Goal: Task Accomplishment & Management: Manage account settings

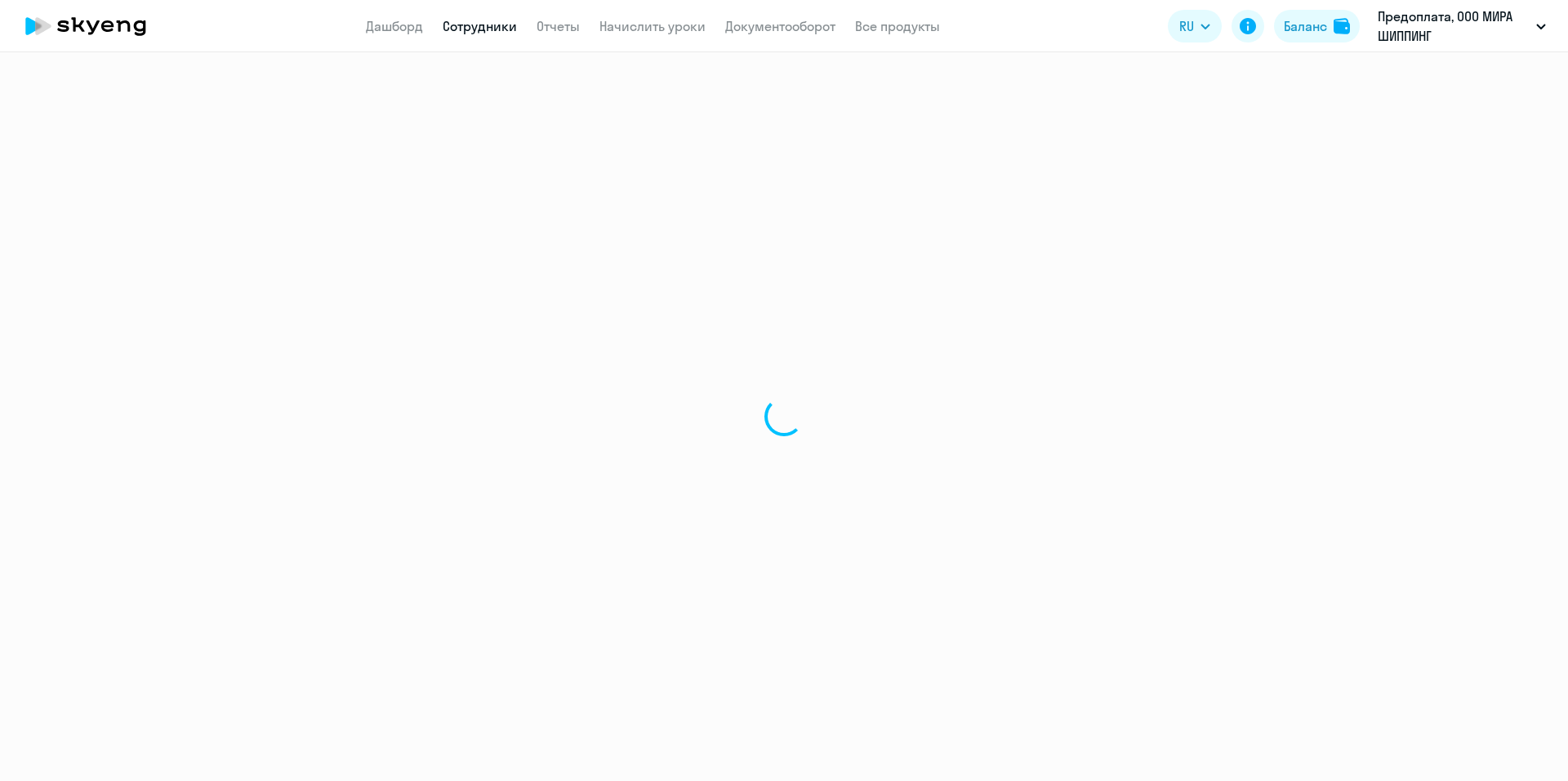
select select "30"
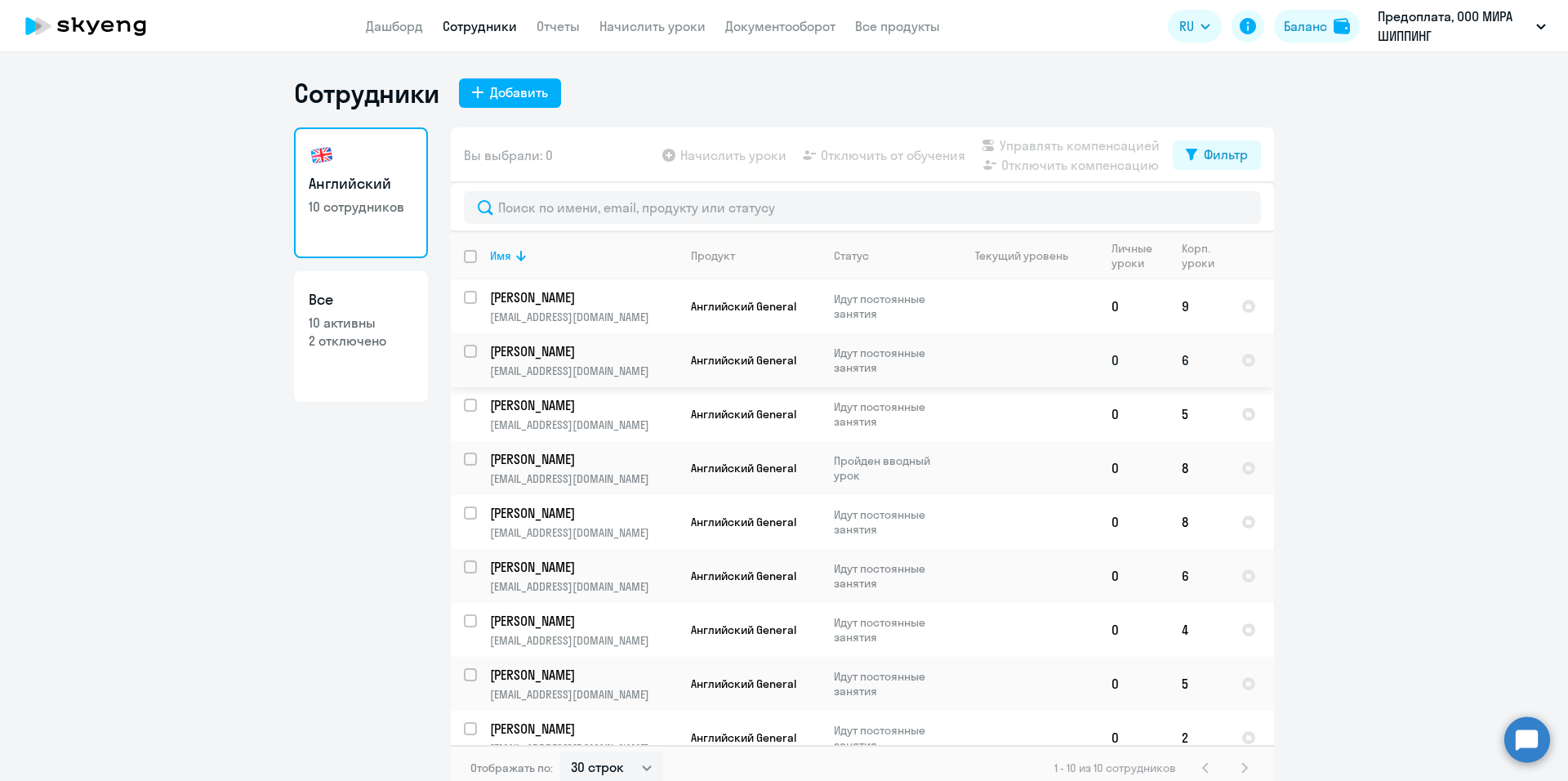
click at [470, 351] on input "select row 42358095" at bounding box center [479, 360] width 32 height 32
checkbox input "true"
click at [911, 152] on span "Отключить от обучения" at bounding box center [893, 154] width 145 height 19
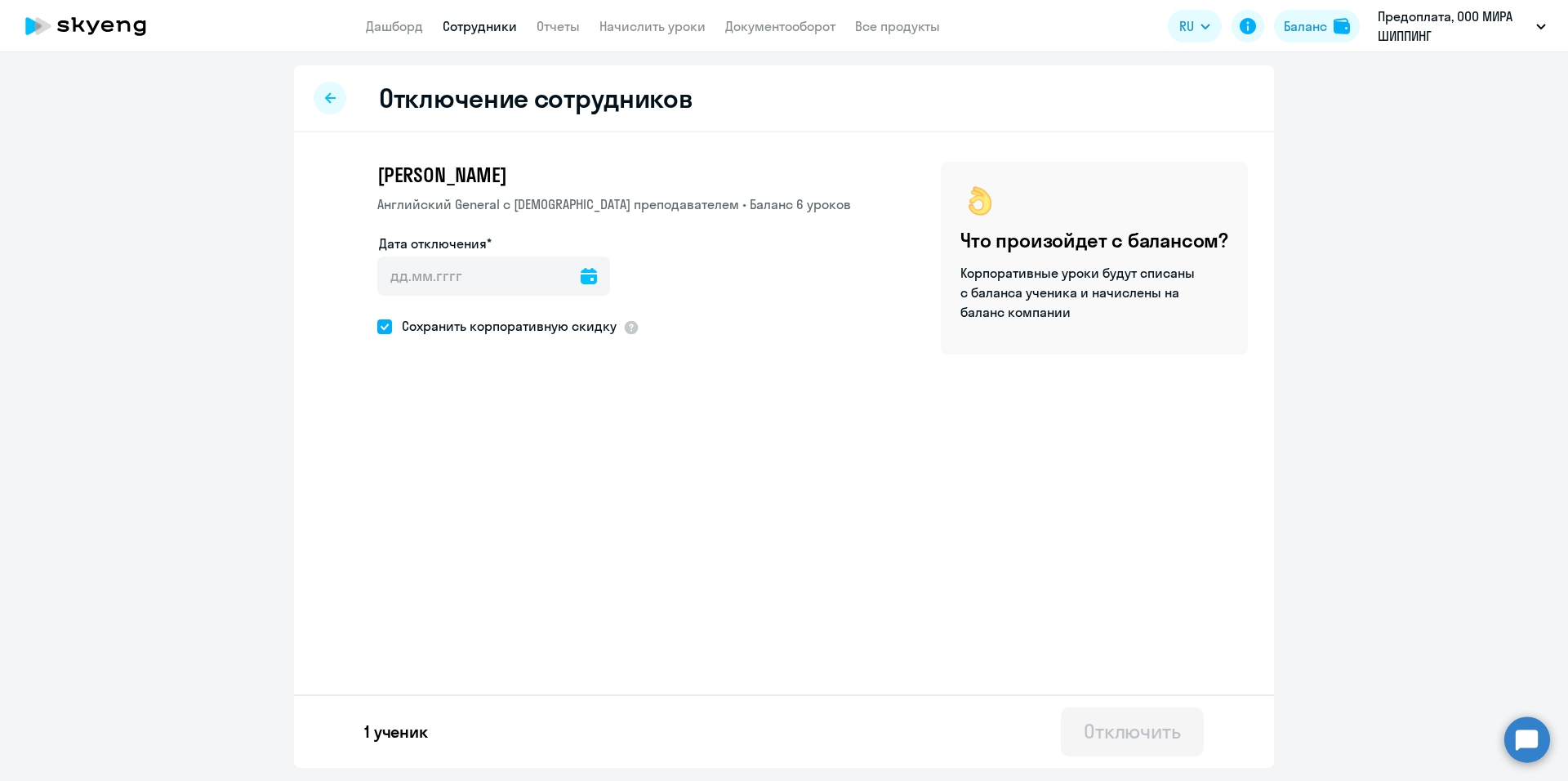
click at [581, 281] on icon at bounding box center [589, 276] width 17 height 17
click at [470, 525] on span "24" at bounding box center [465, 527] width 30 height 30
type input "[DATE]"
click at [1142, 717] on div "Отключить" at bounding box center [1132, 730] width 97 height 26
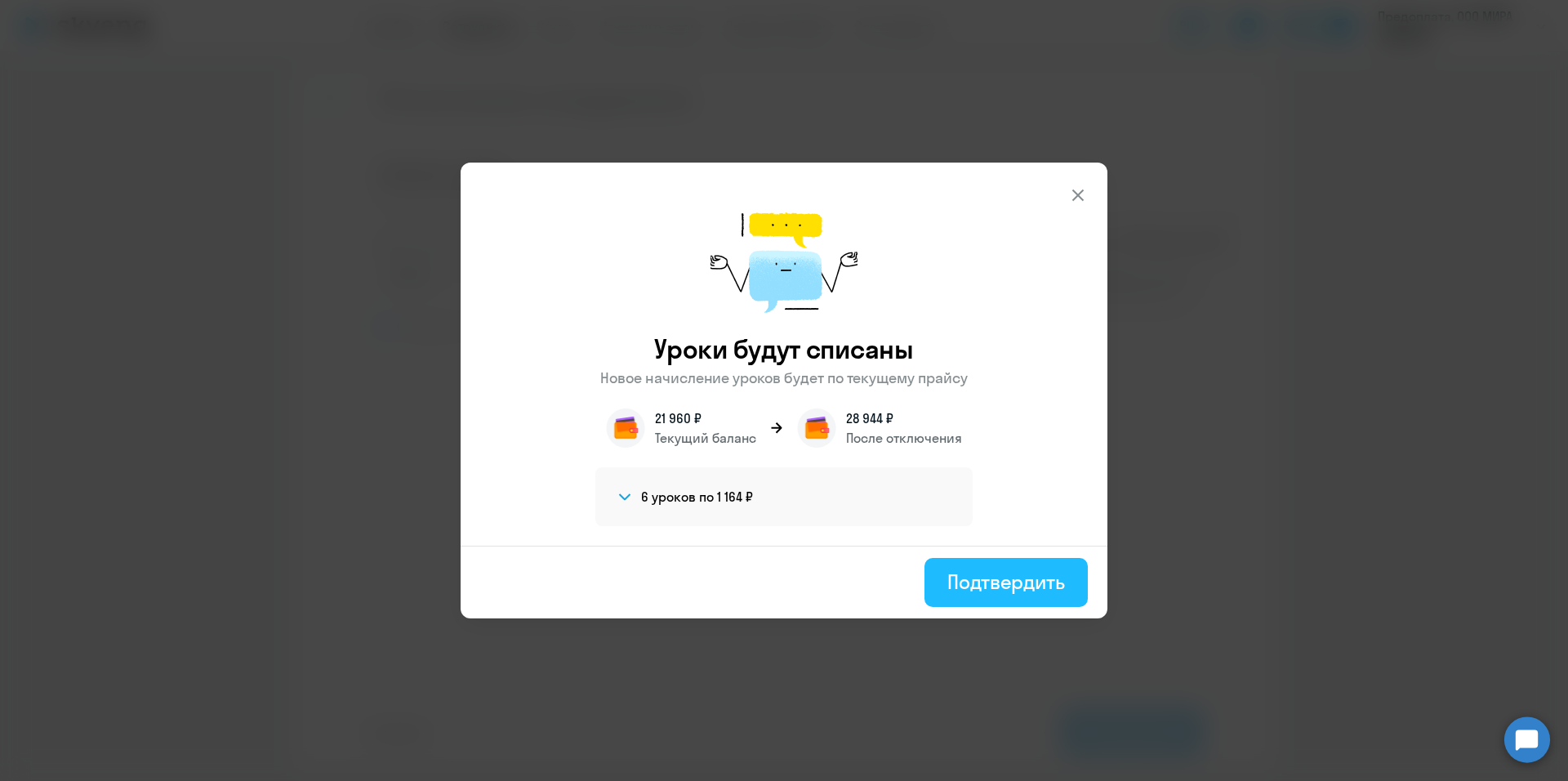
click at [1021, 583] on div "Подтвердить" at bounding box center [1006, 582] width 117 height 26
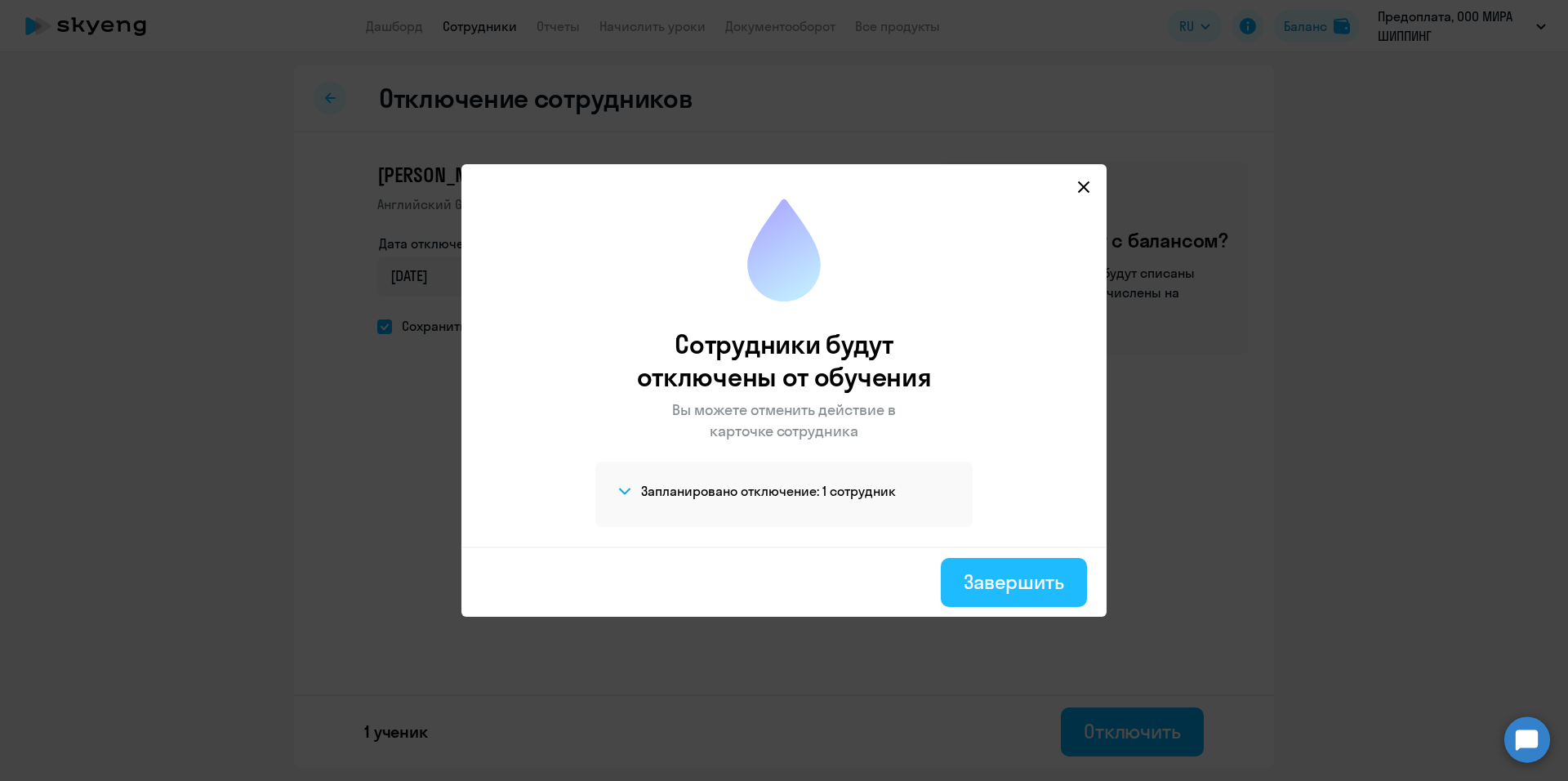
click at [1031, 583] on div "Завершить" at bounding box center [1014, 582] width 101 height 26
select select "30"
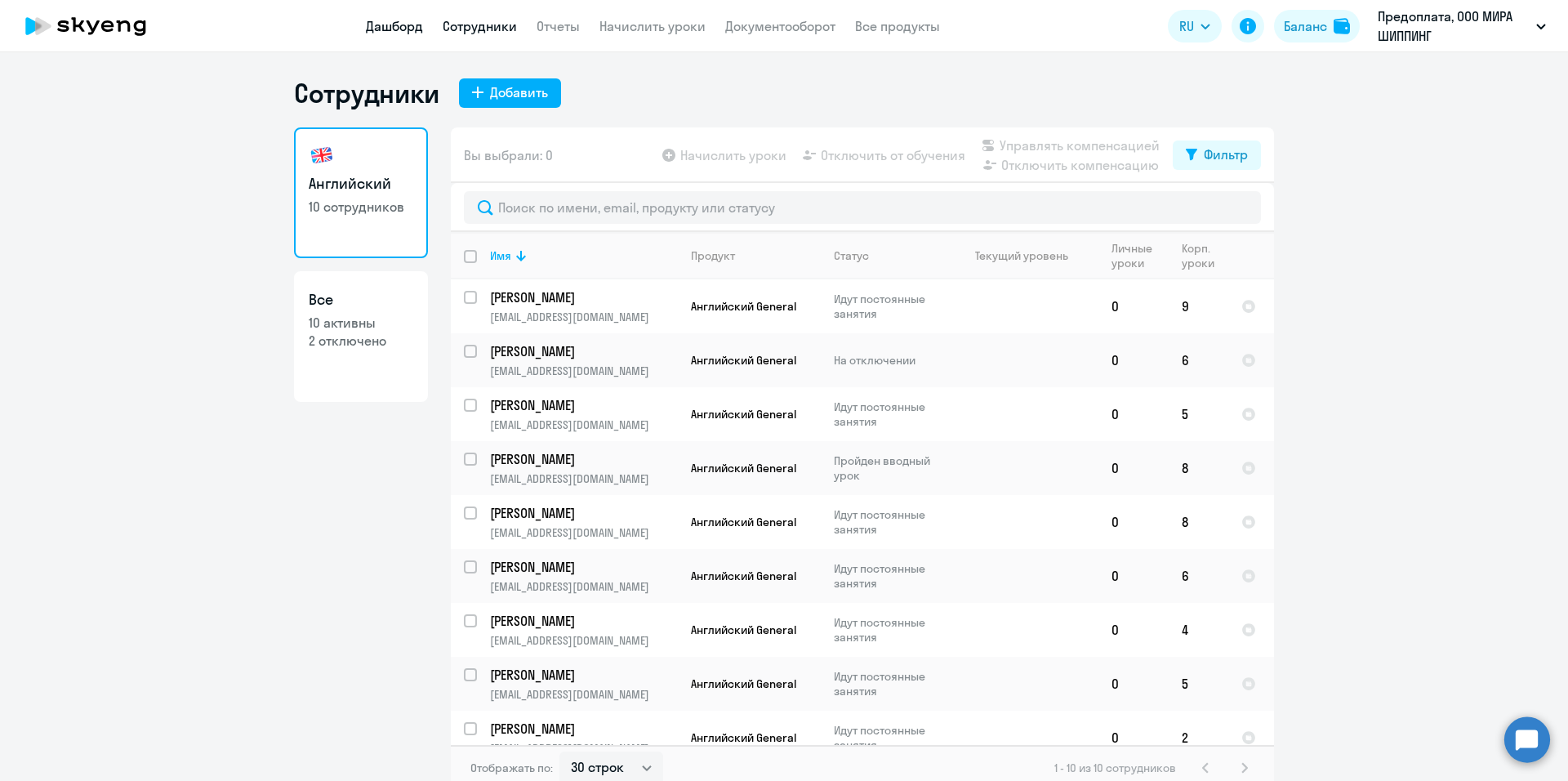
click at [406, 25] on link "Дашборд" at bounding box center [394, 26] width 57 height 17
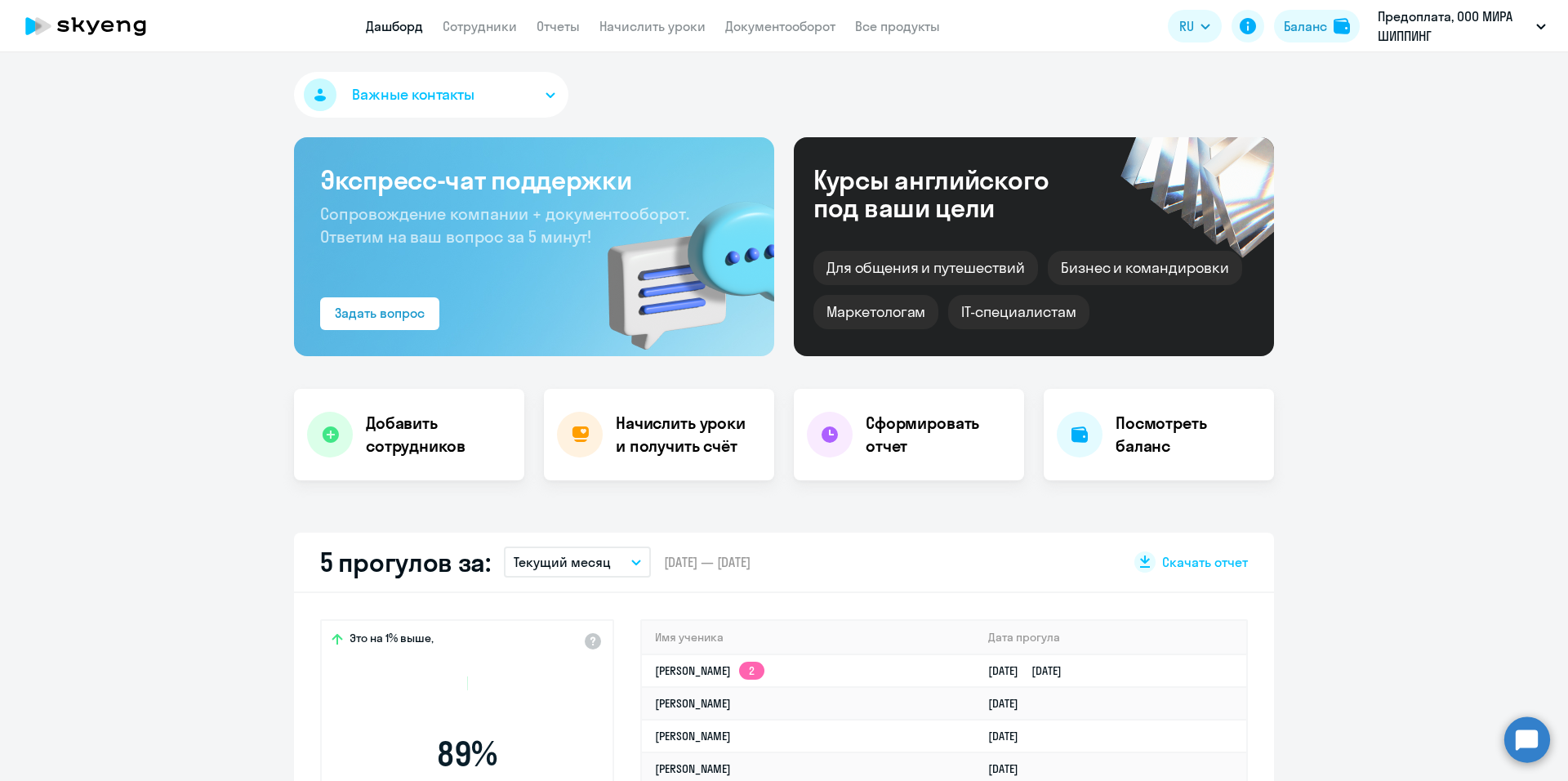
select select "30"
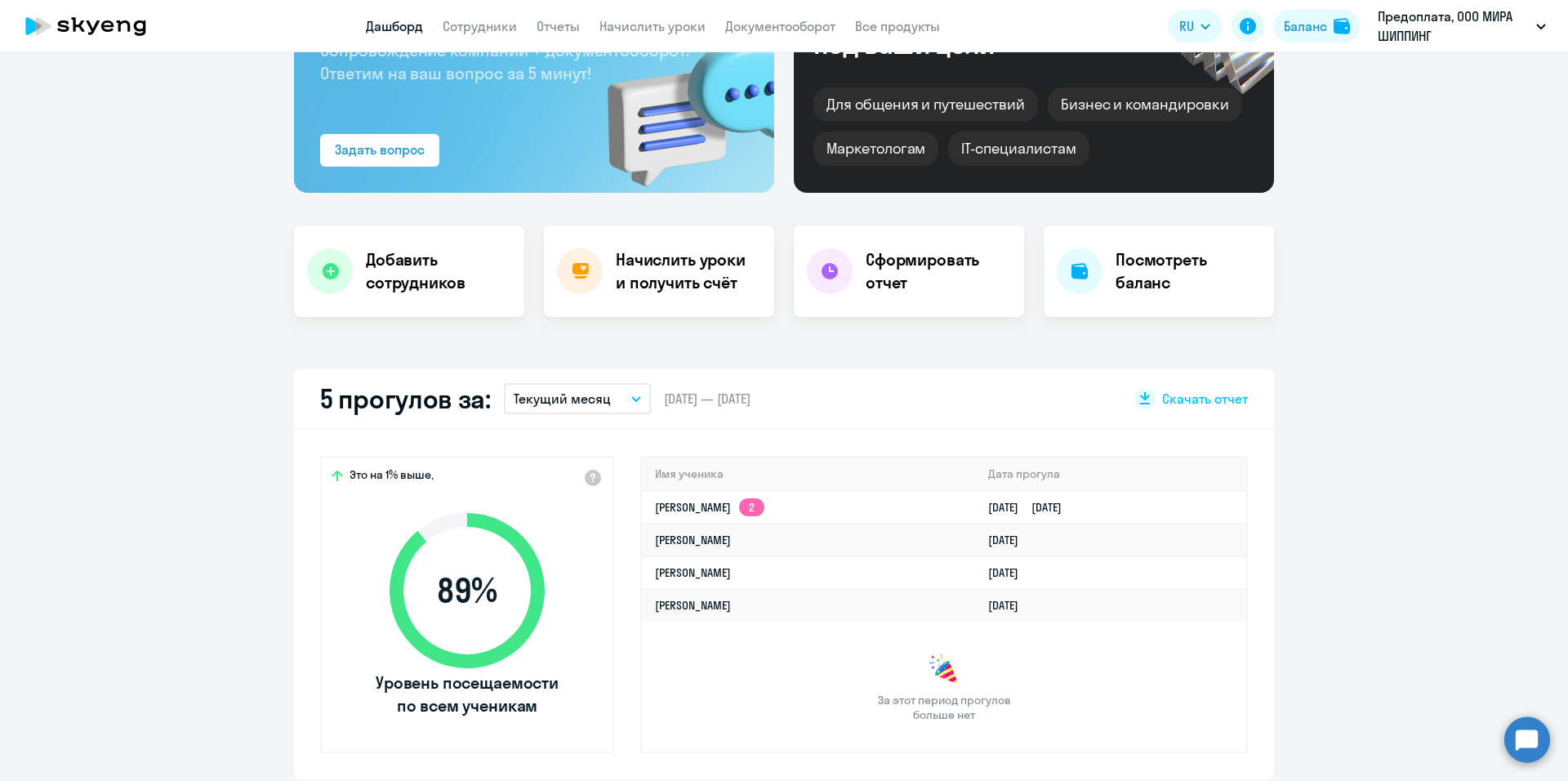
click at [580, 403] on p "Текущий месяц" at bounding box center [561, 398] width 97 height 19
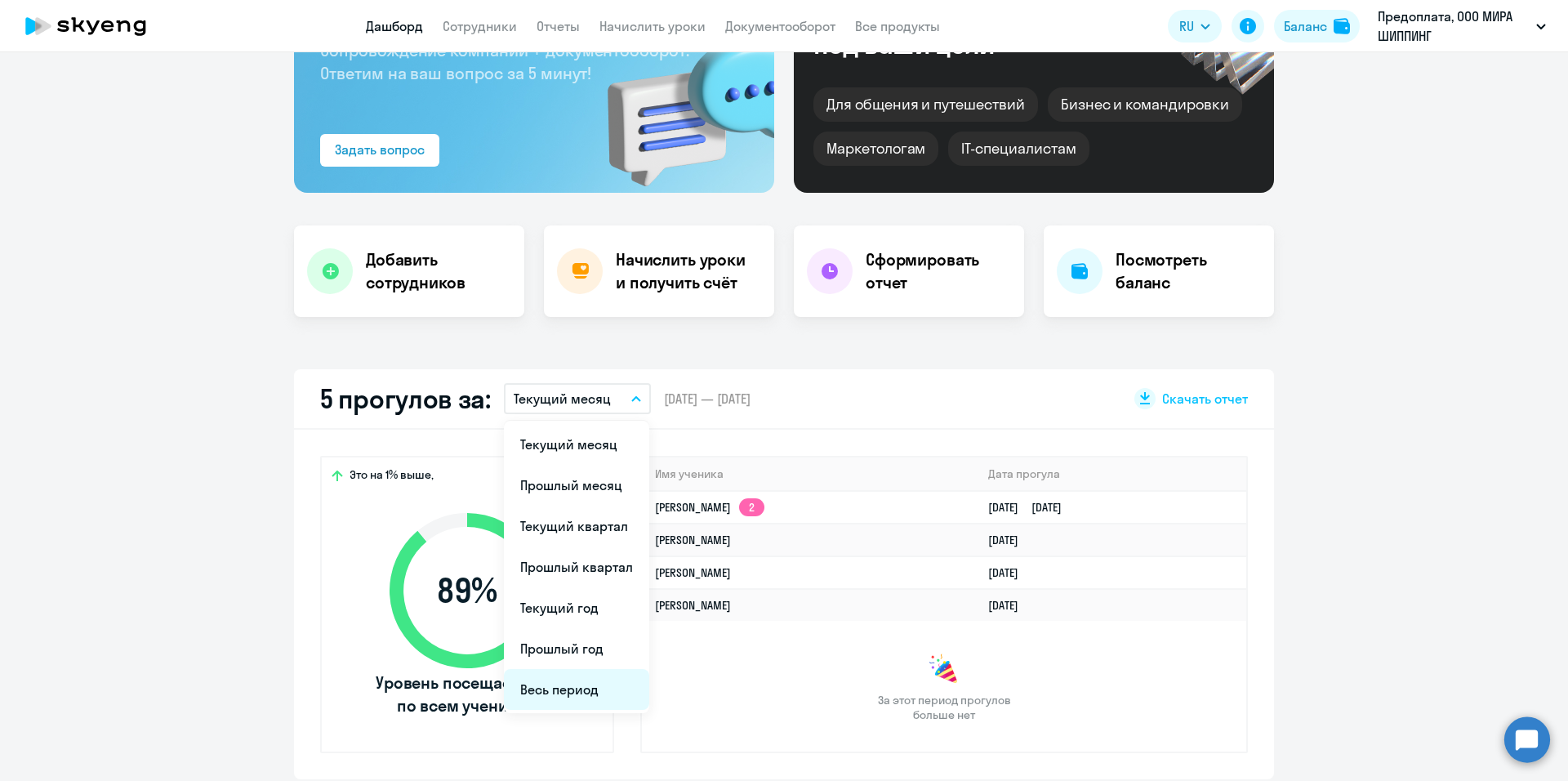
click at [566, 683] on li "Весь период" at bounding box center [576, 689] width 145 height 41
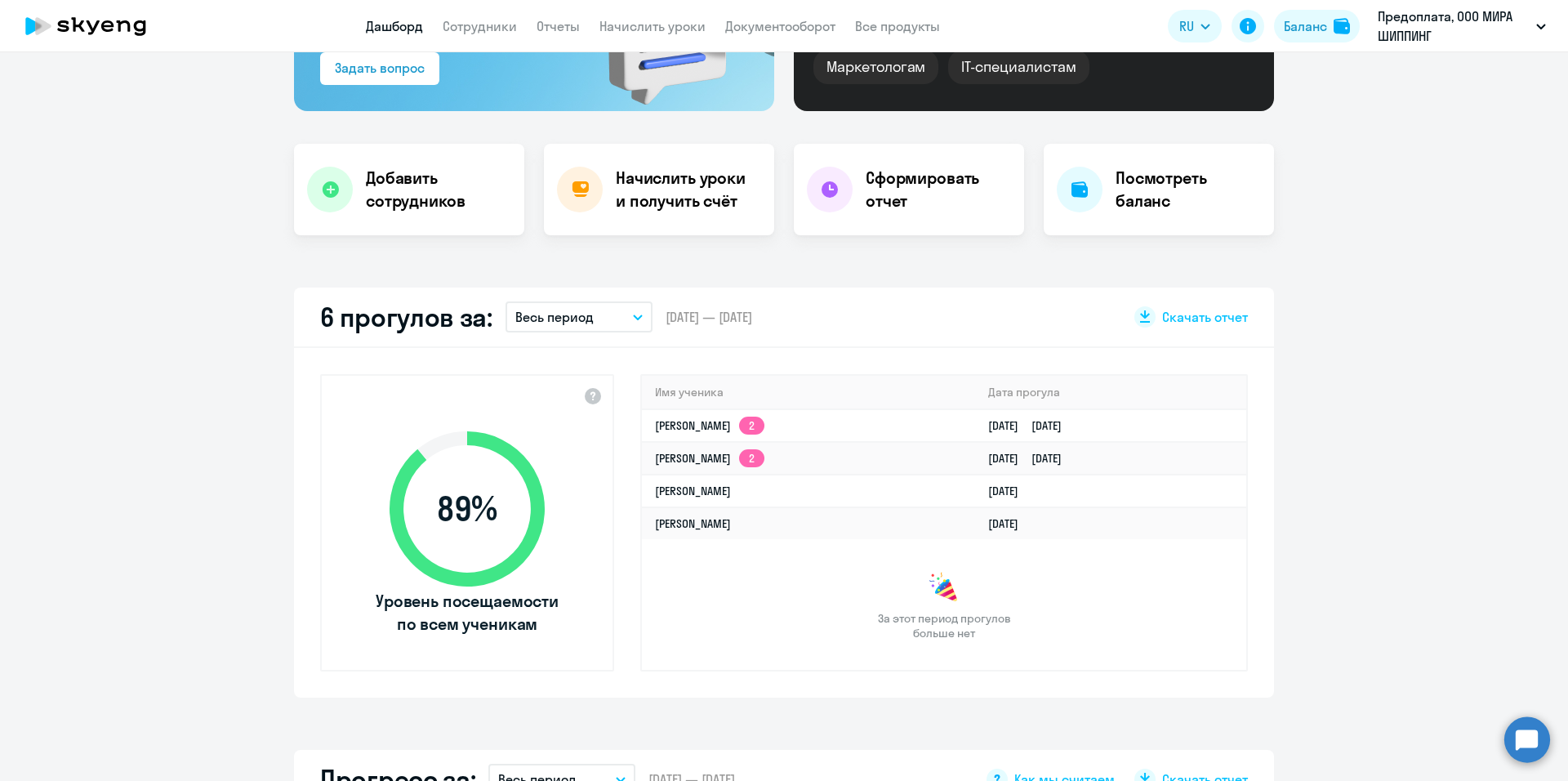
scroll to position [0, 0]
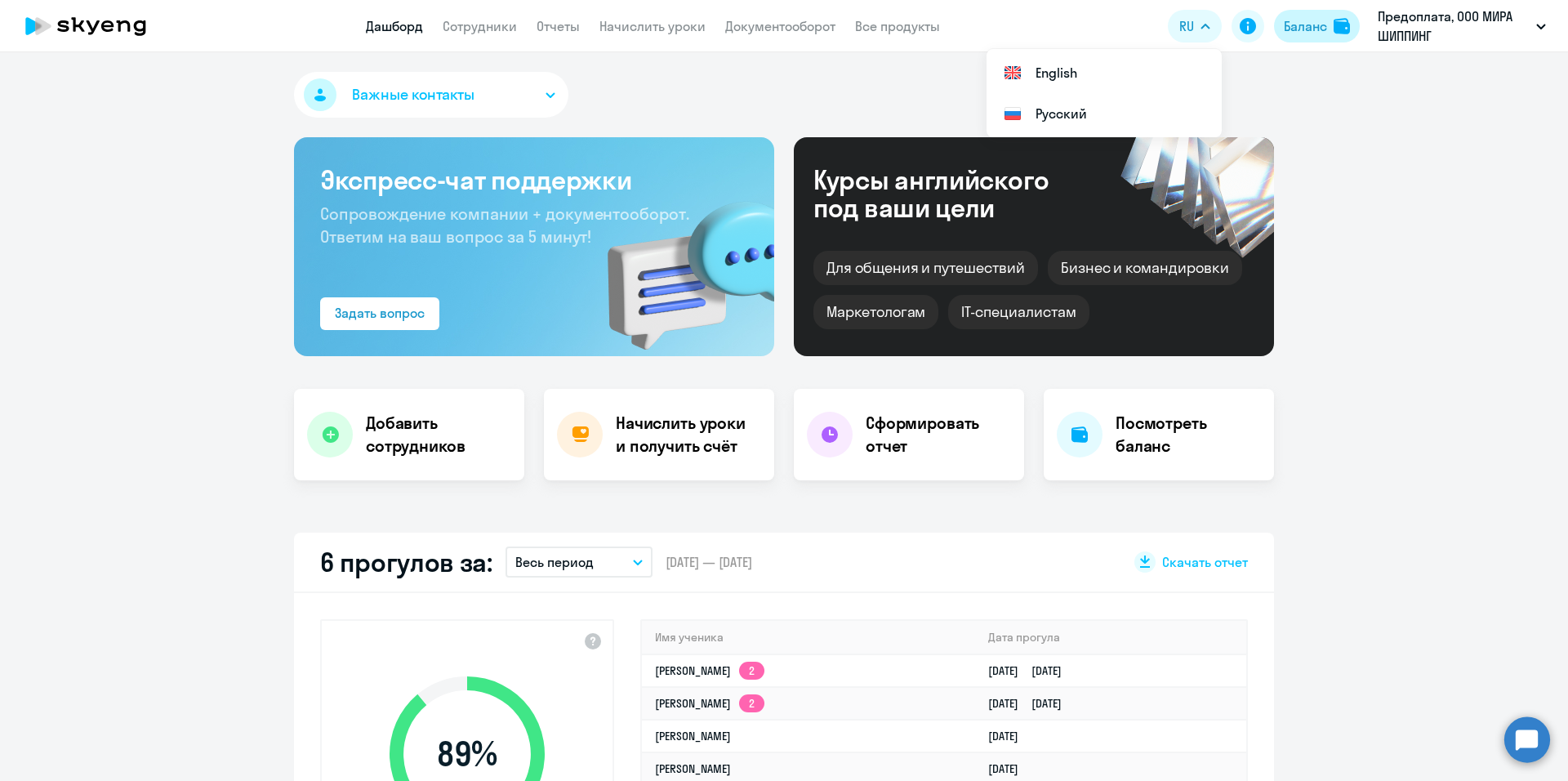
click at [1309, 35] on div "Баланс" at bounding box center [1305, 26] width 43 height 19
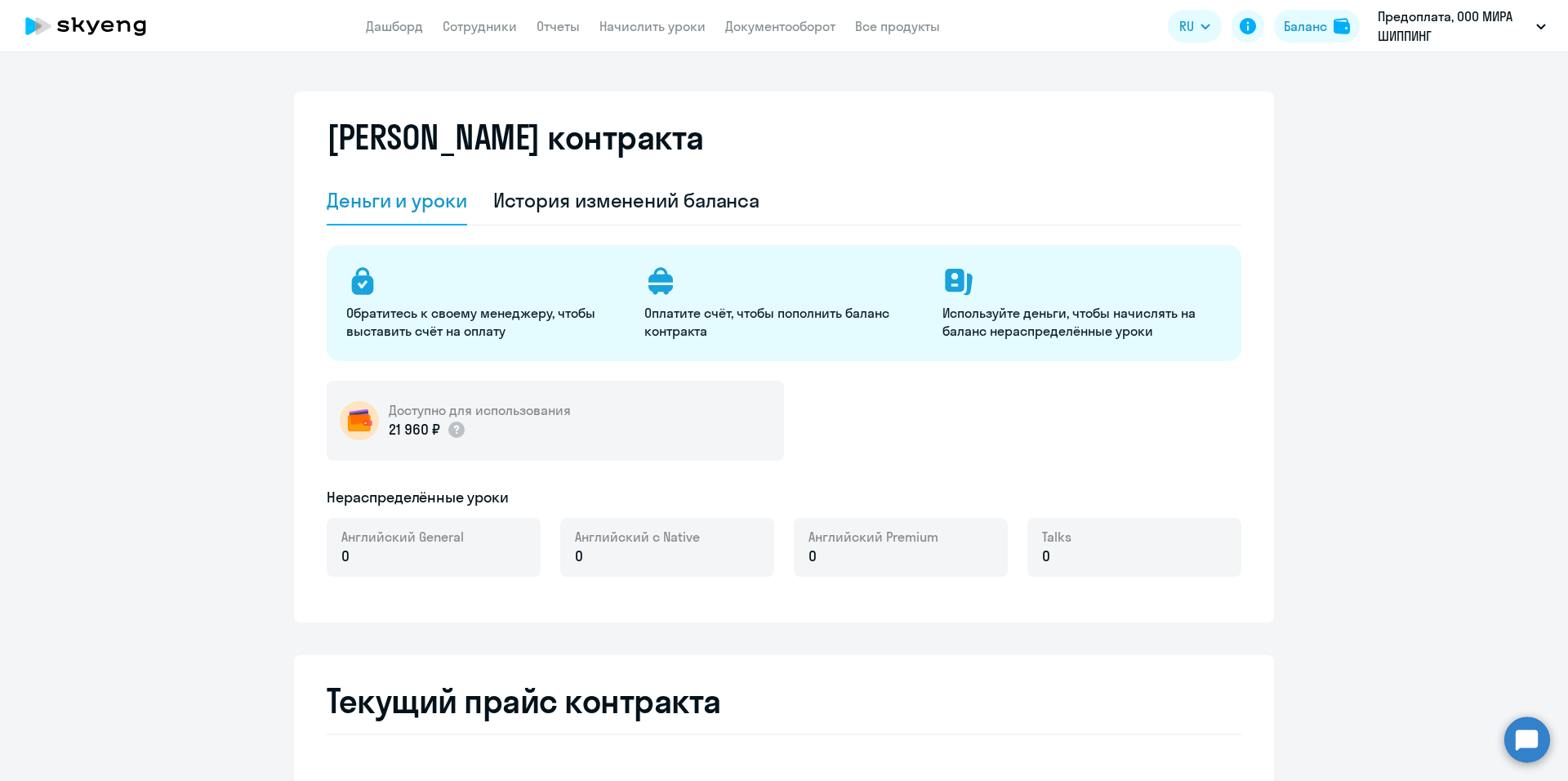
select select "english_adult_not_native_speaker"
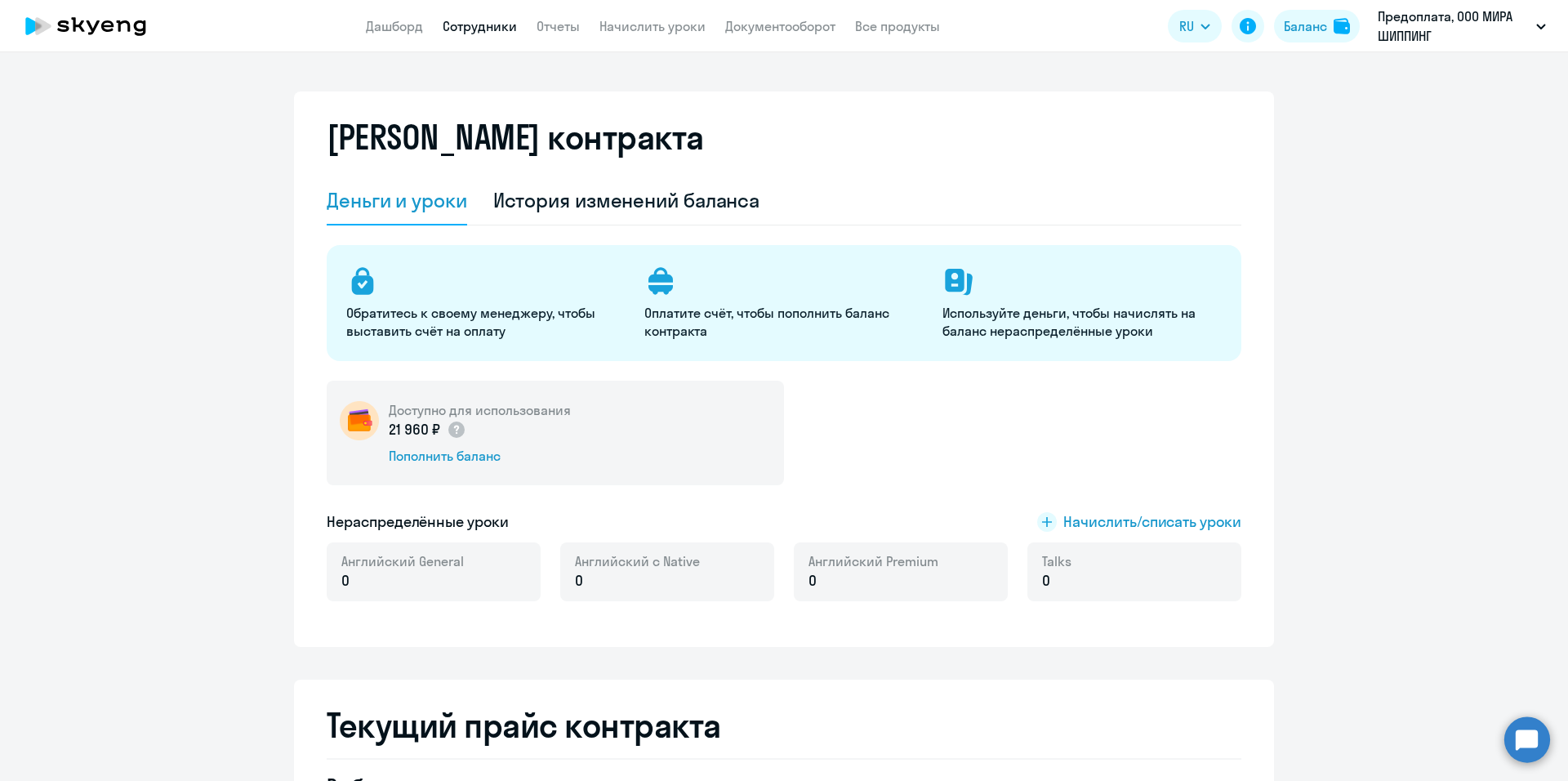
click at [486, 28] on link "Сотрудники" at bounding box center [479, 26] width 74 height 17
select select "30"
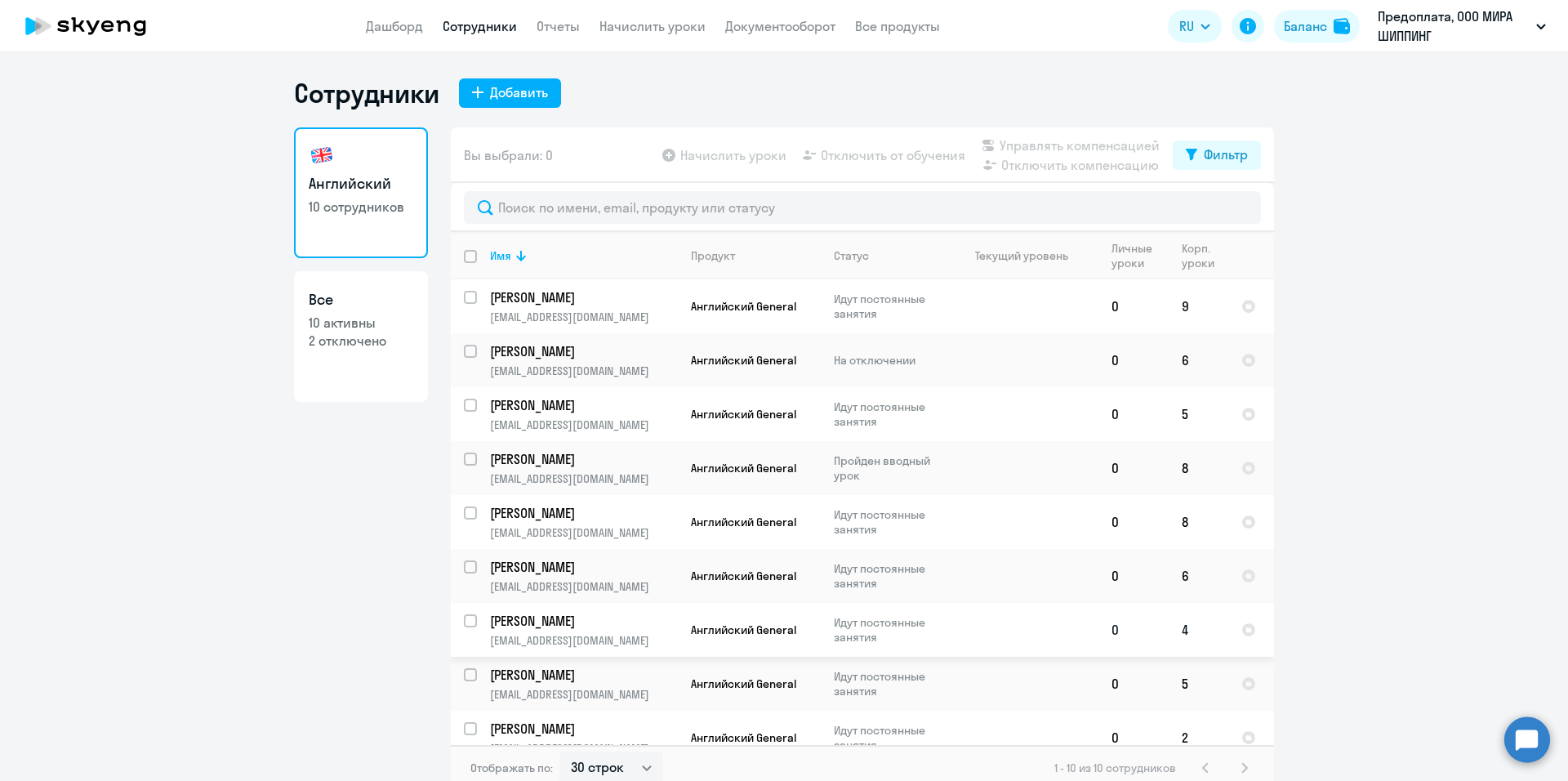
scroll to position [74, 0]
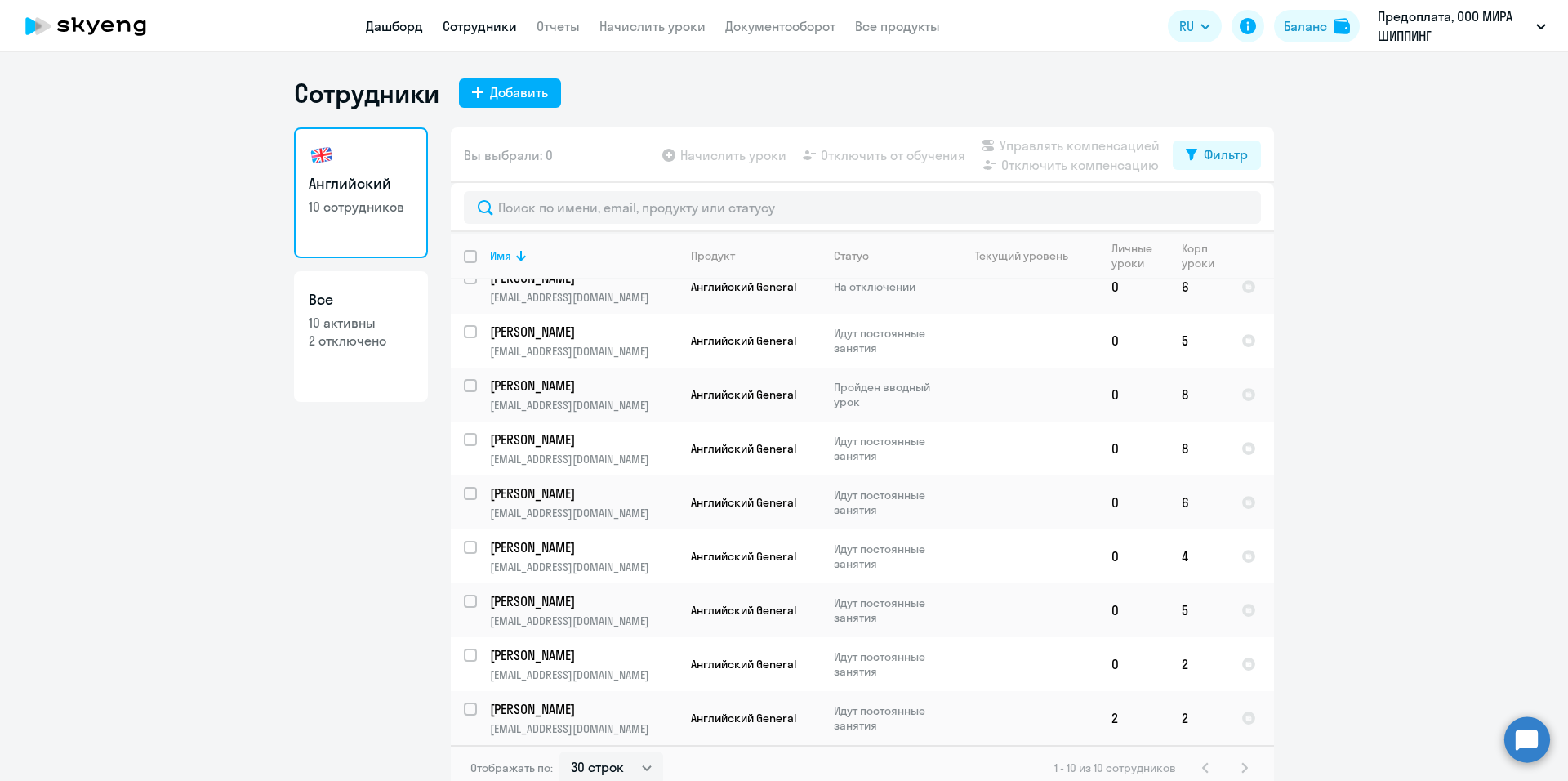
click at [405, 29] on link "Дашборд" at bounding box center [394, 26] width 57 height 17
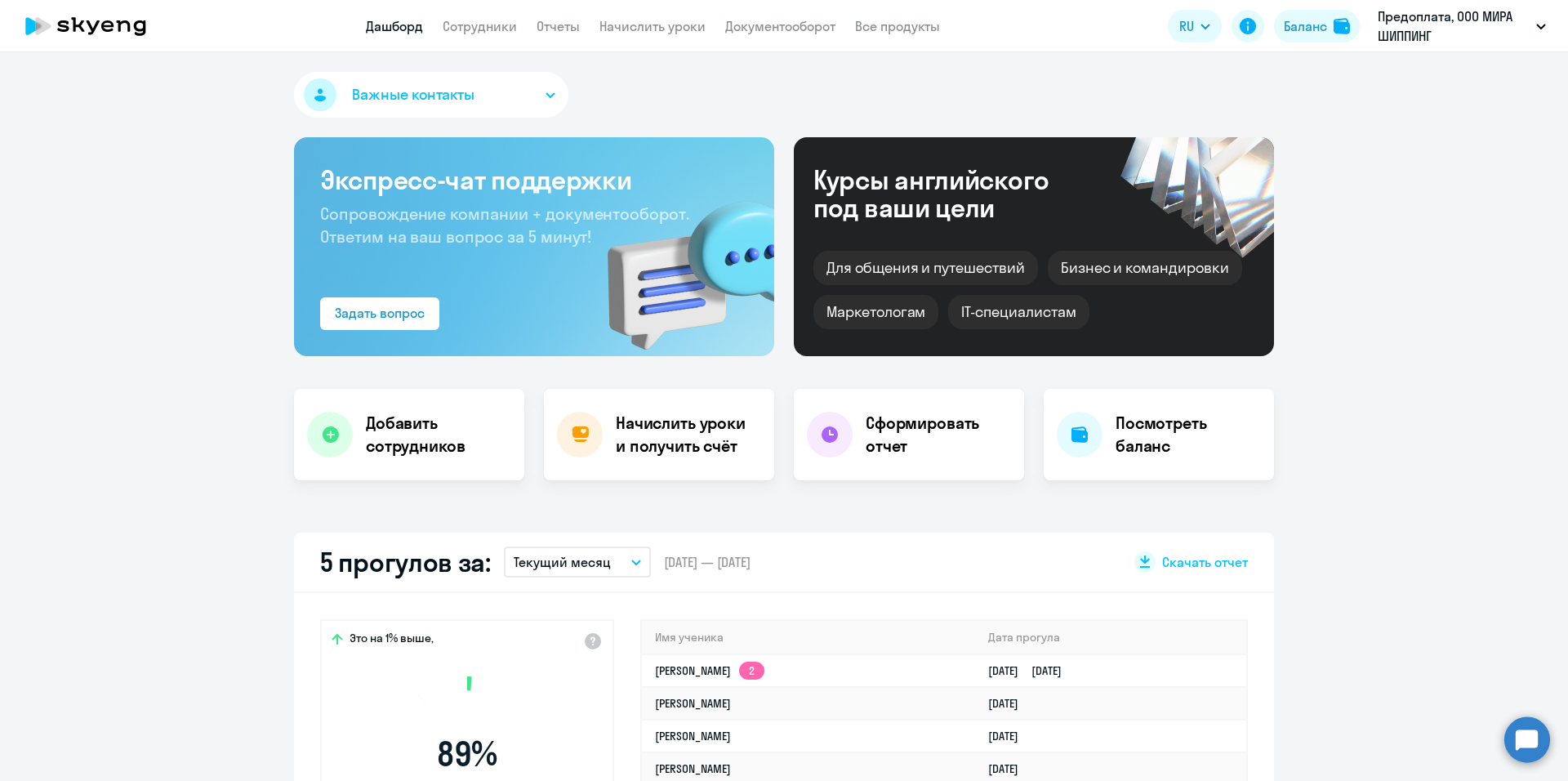
select select "30"
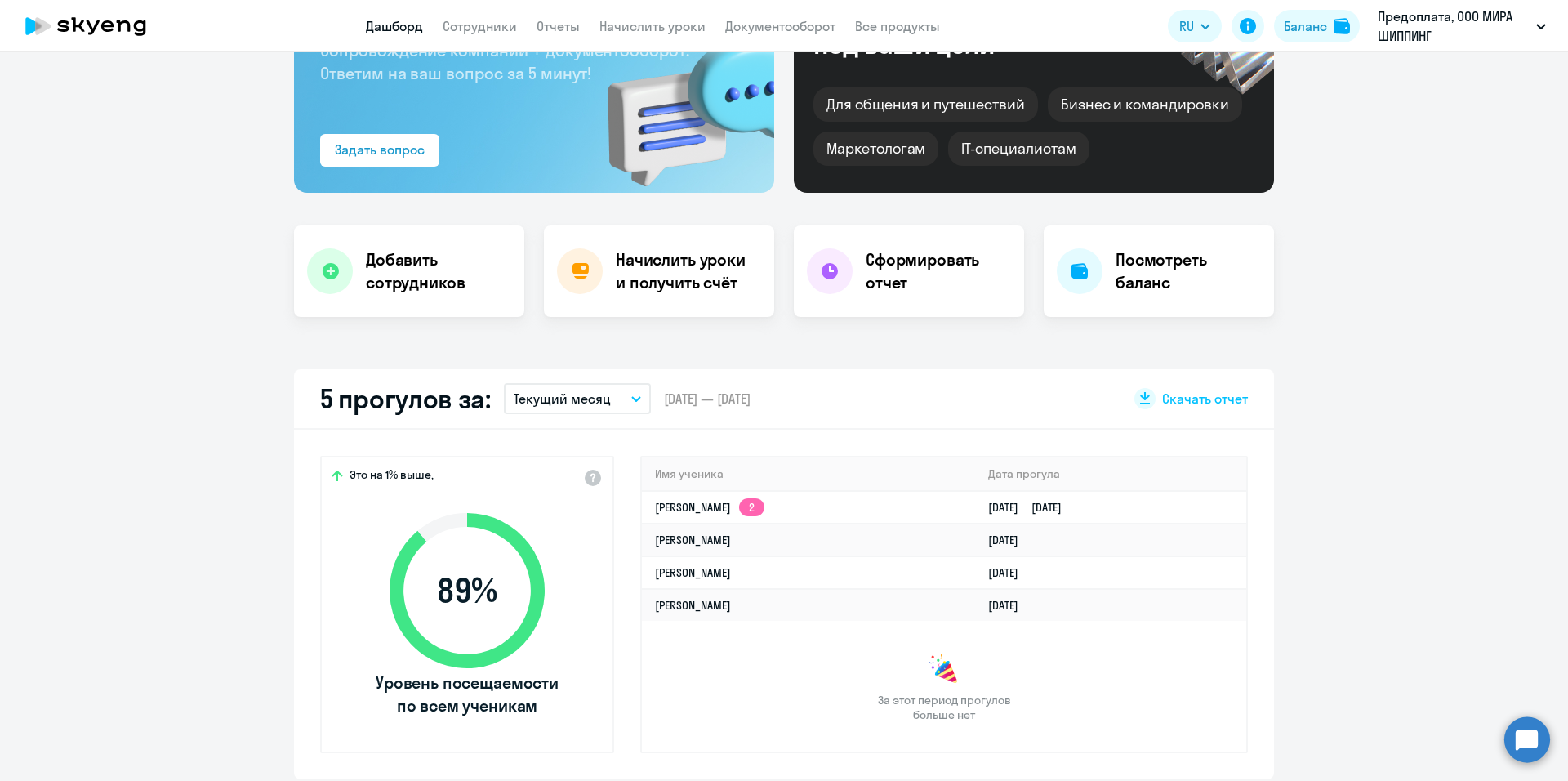
scroll to position [245, 0]
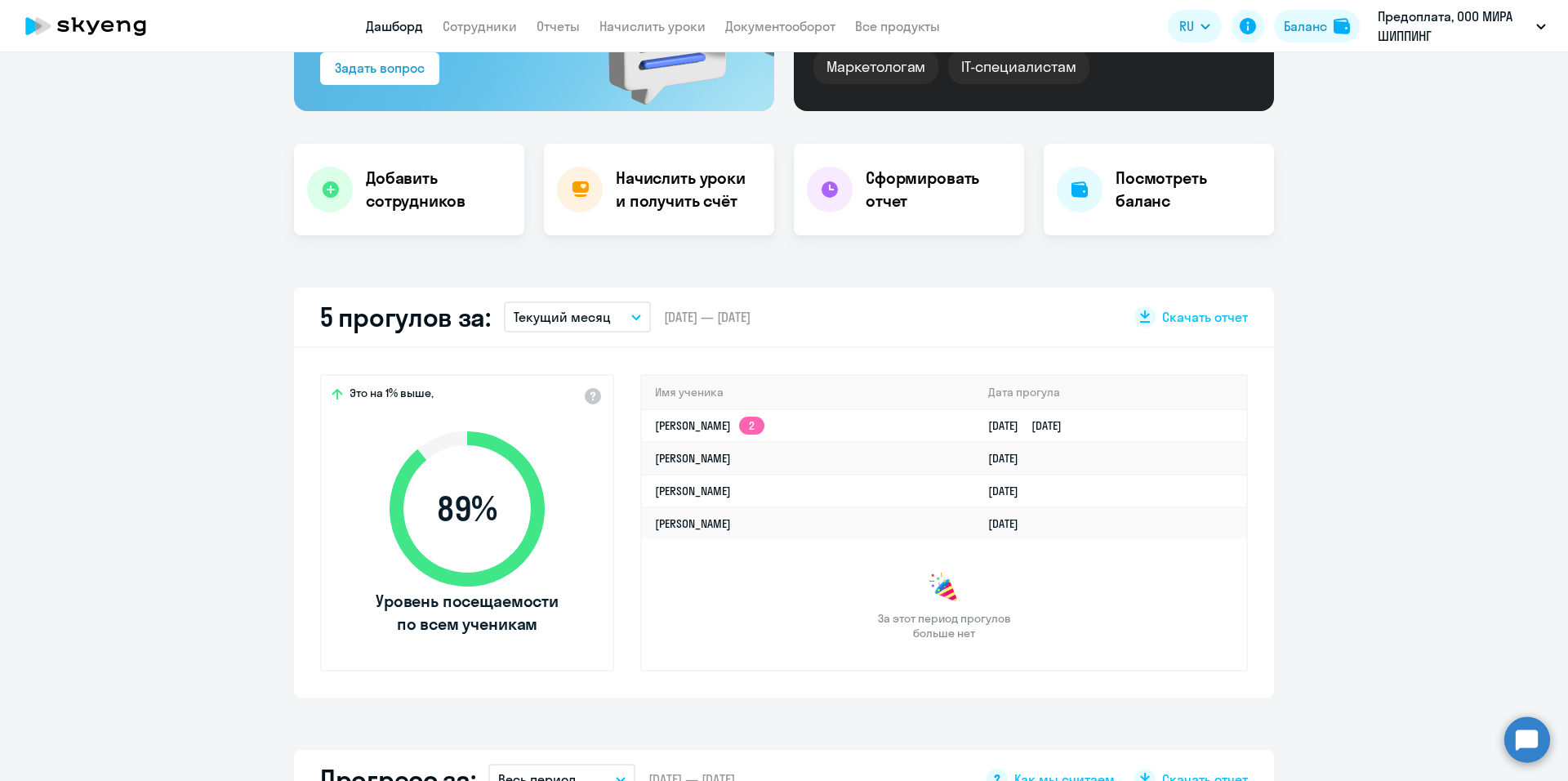
click at [633, 317] on icon "button" at bounding box center [636, 317] width 8 height 4
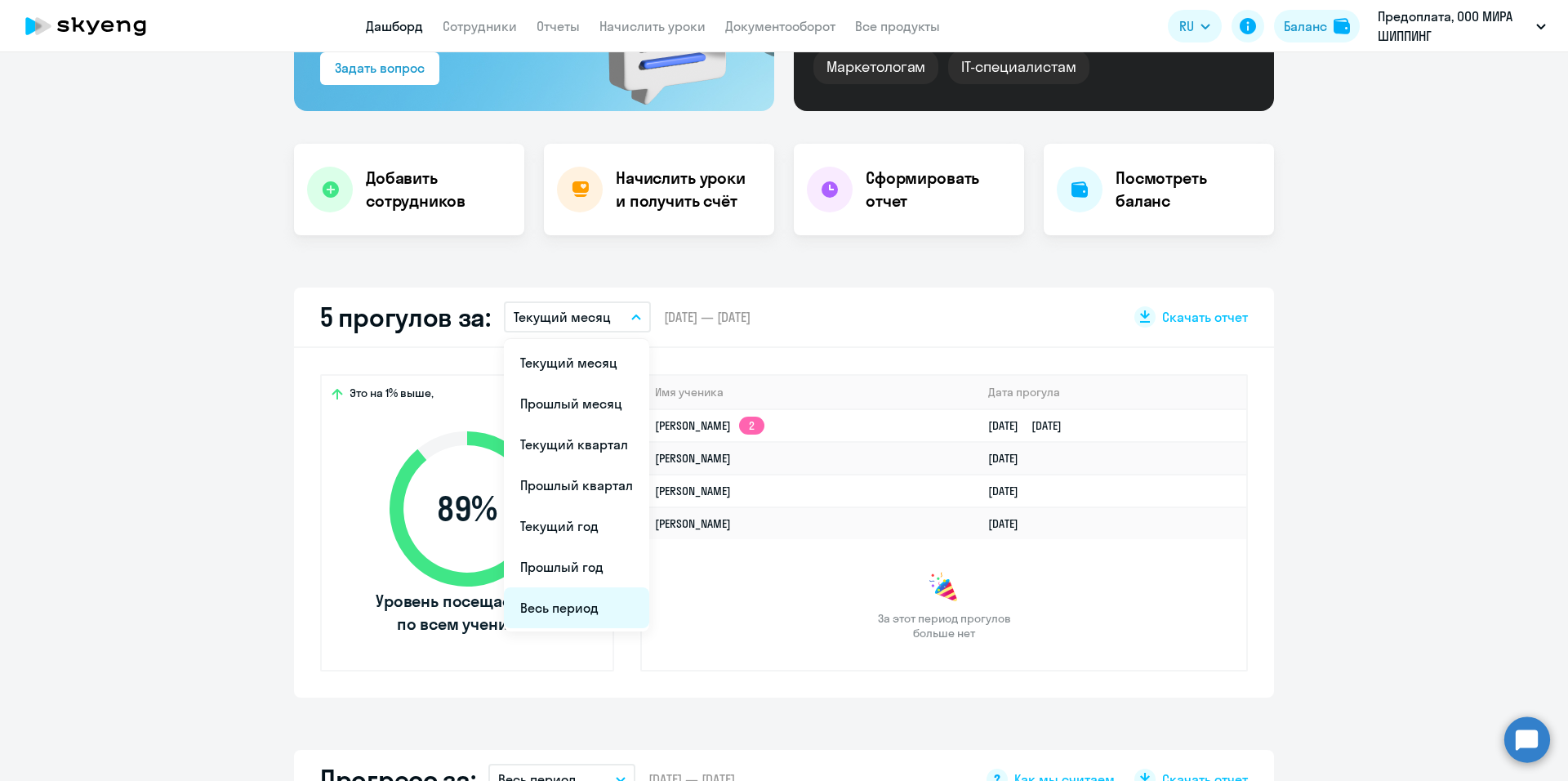
click at [595, 609] on li "Весь период" at bounding box center [576, 607] width 145 height 41
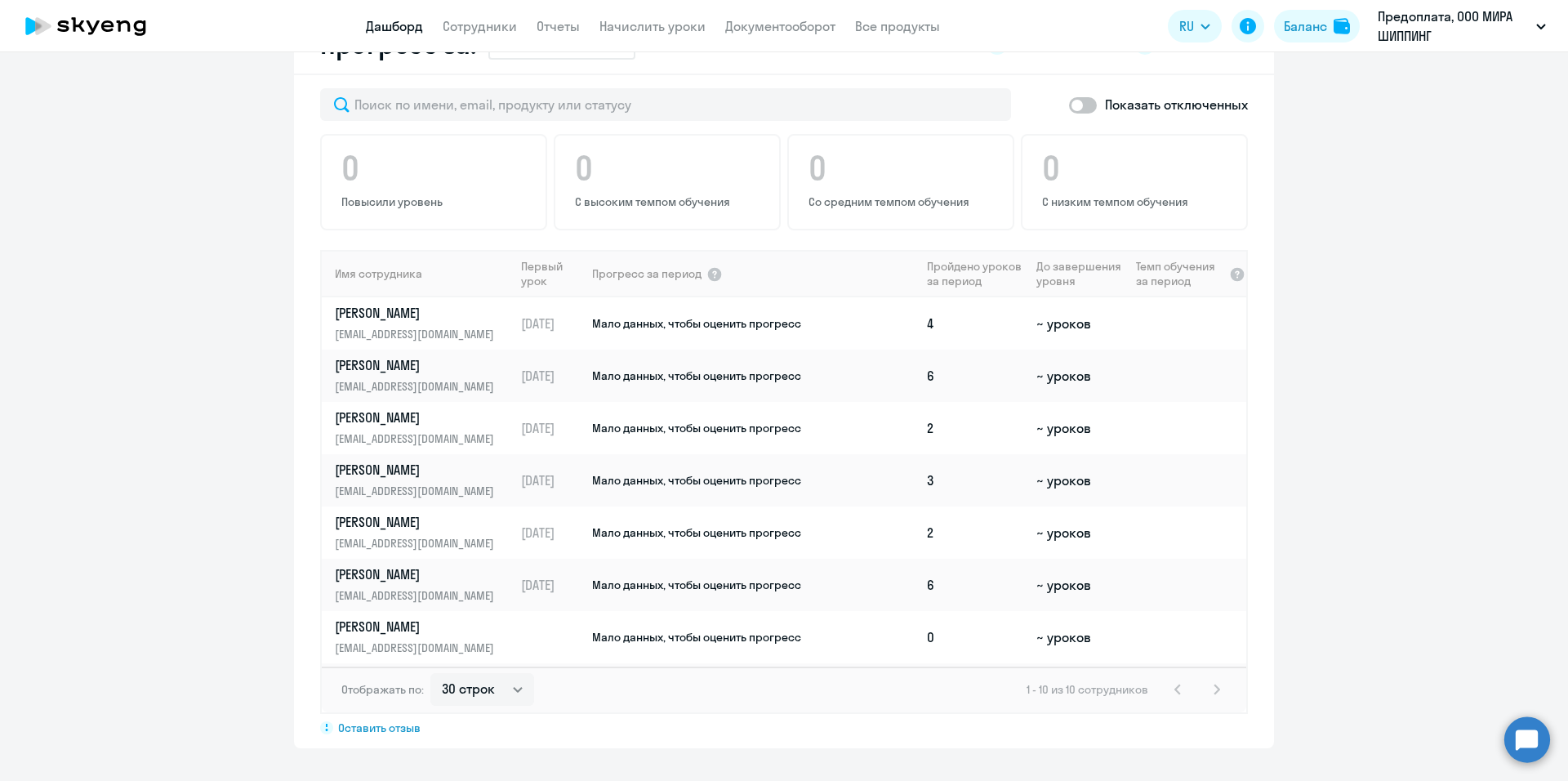
scroll to position [735, 0]
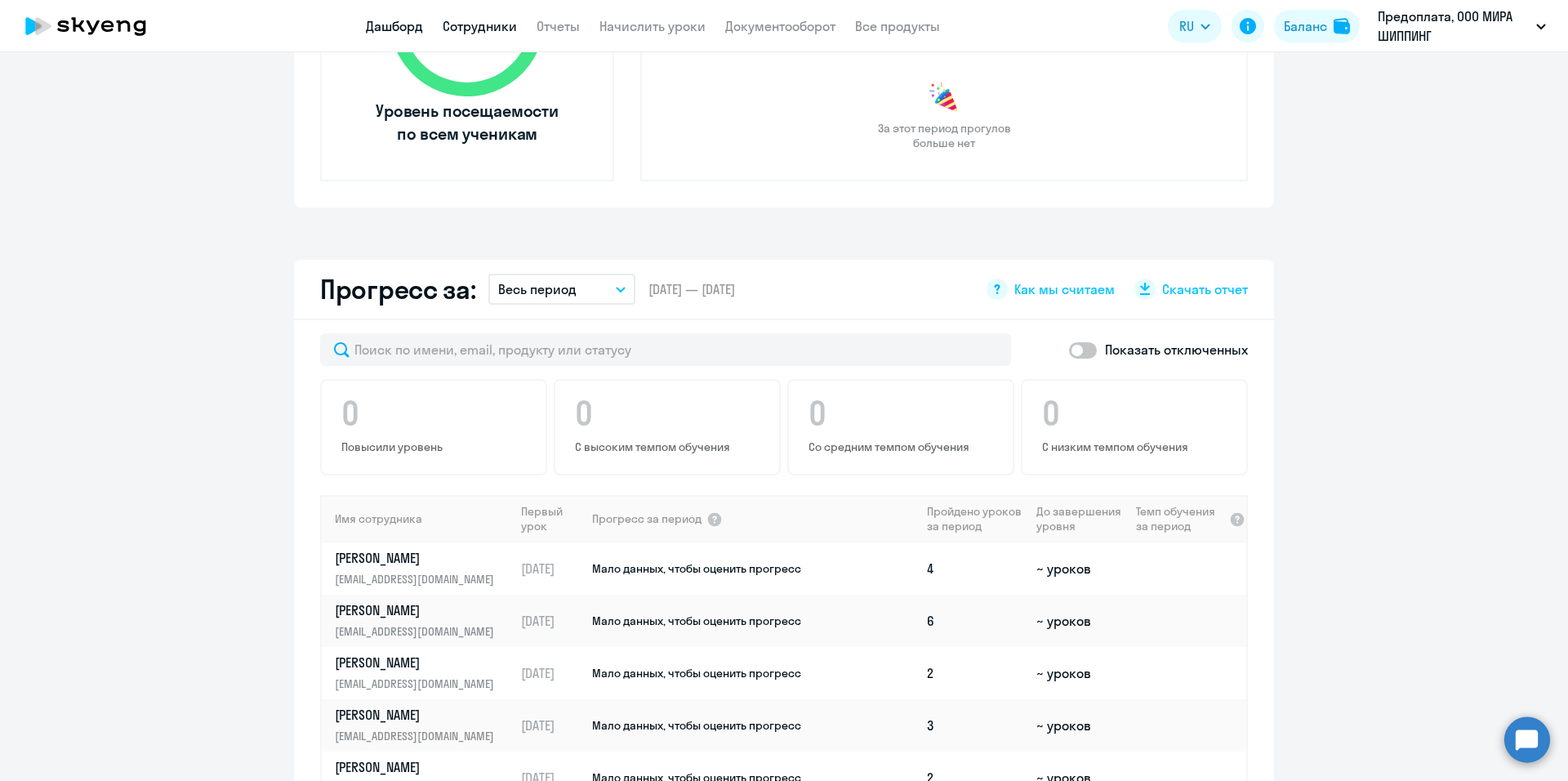
click at [488, 32] on link "Сотрудники" at bounding box center [479, 26] width 74 height 17
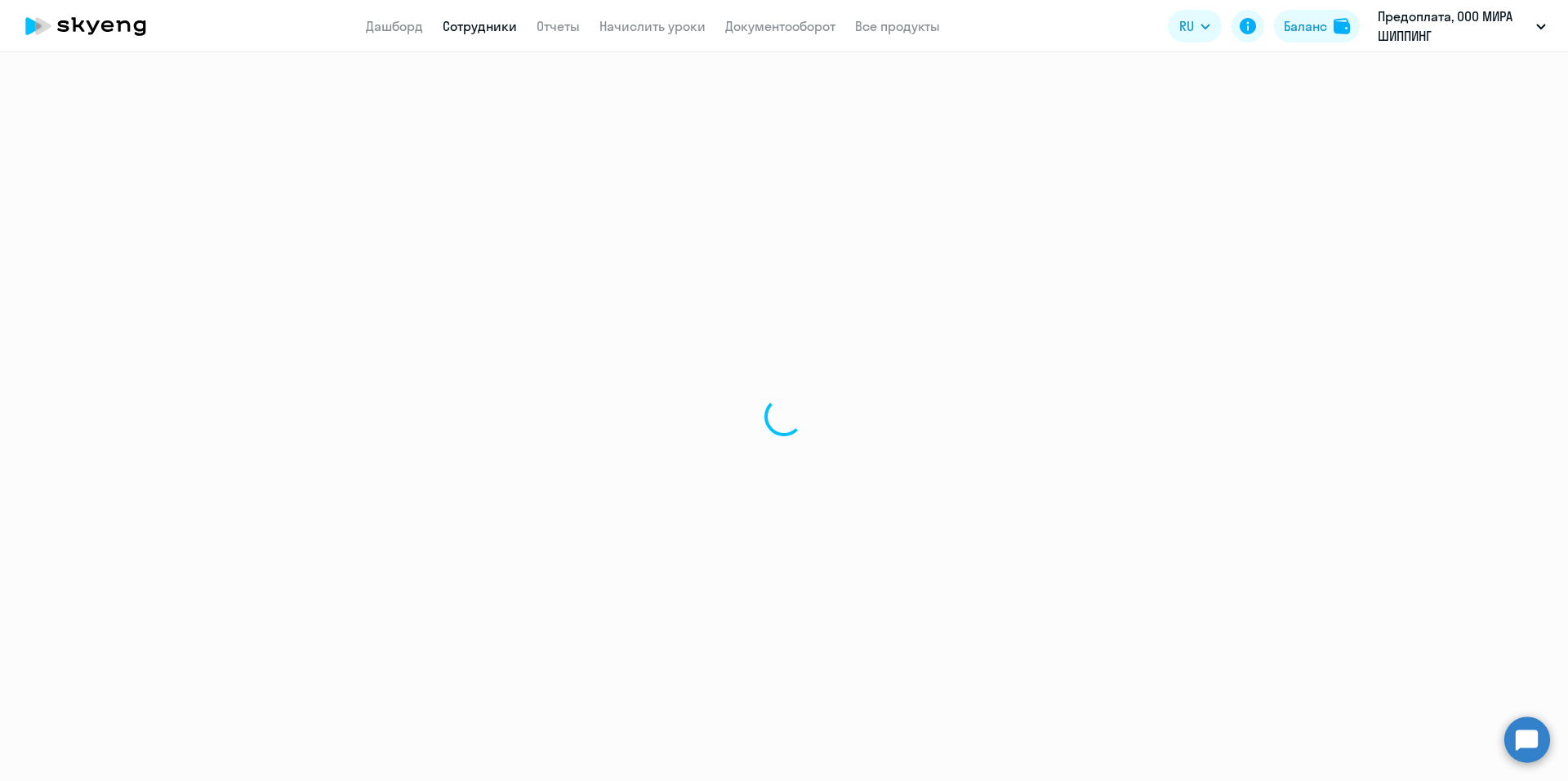
select select "30"
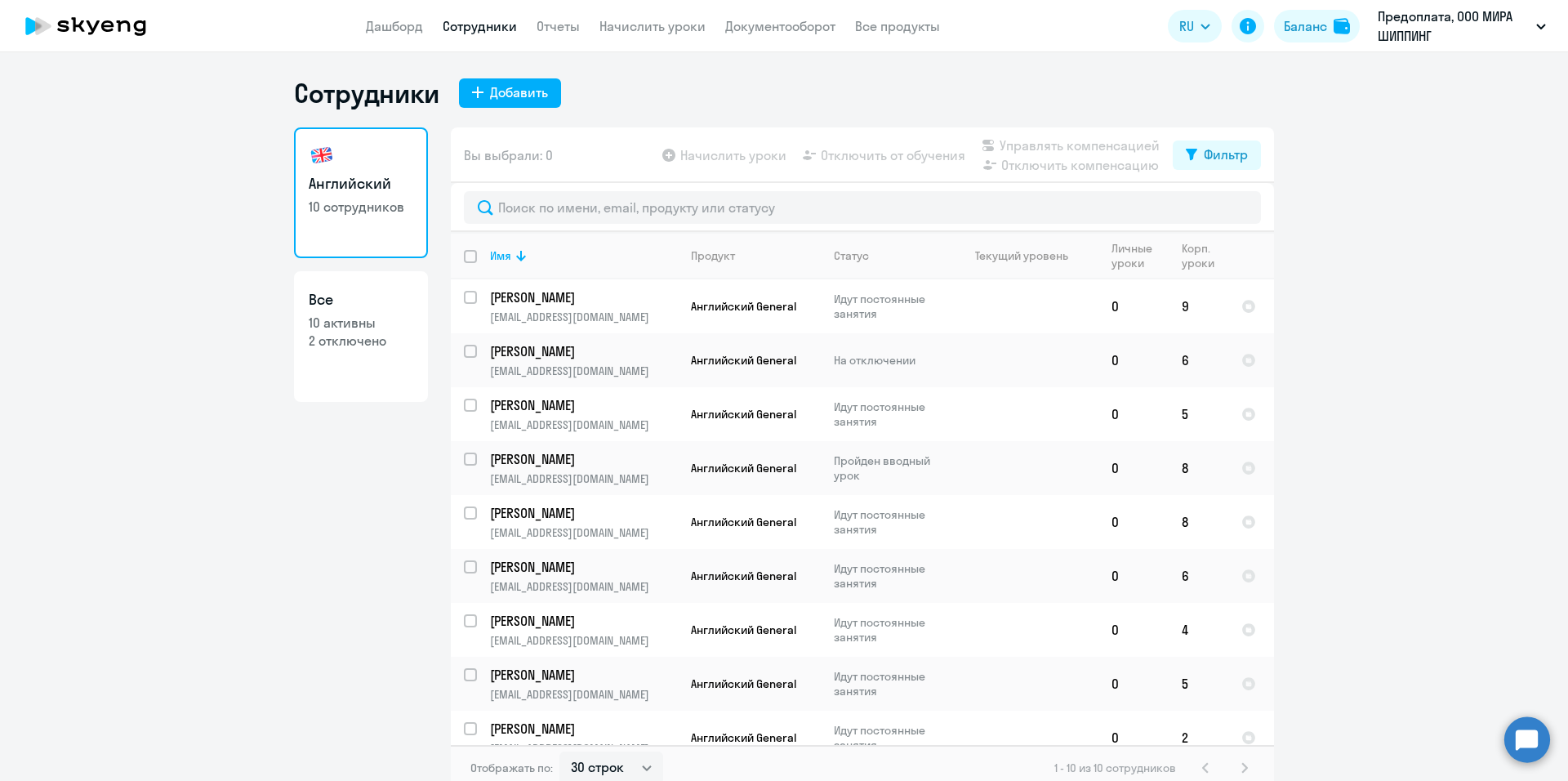
click at [352, 329] on p "10 активны" at bounding box center [360, 322] width 104 height 18
select select "30"
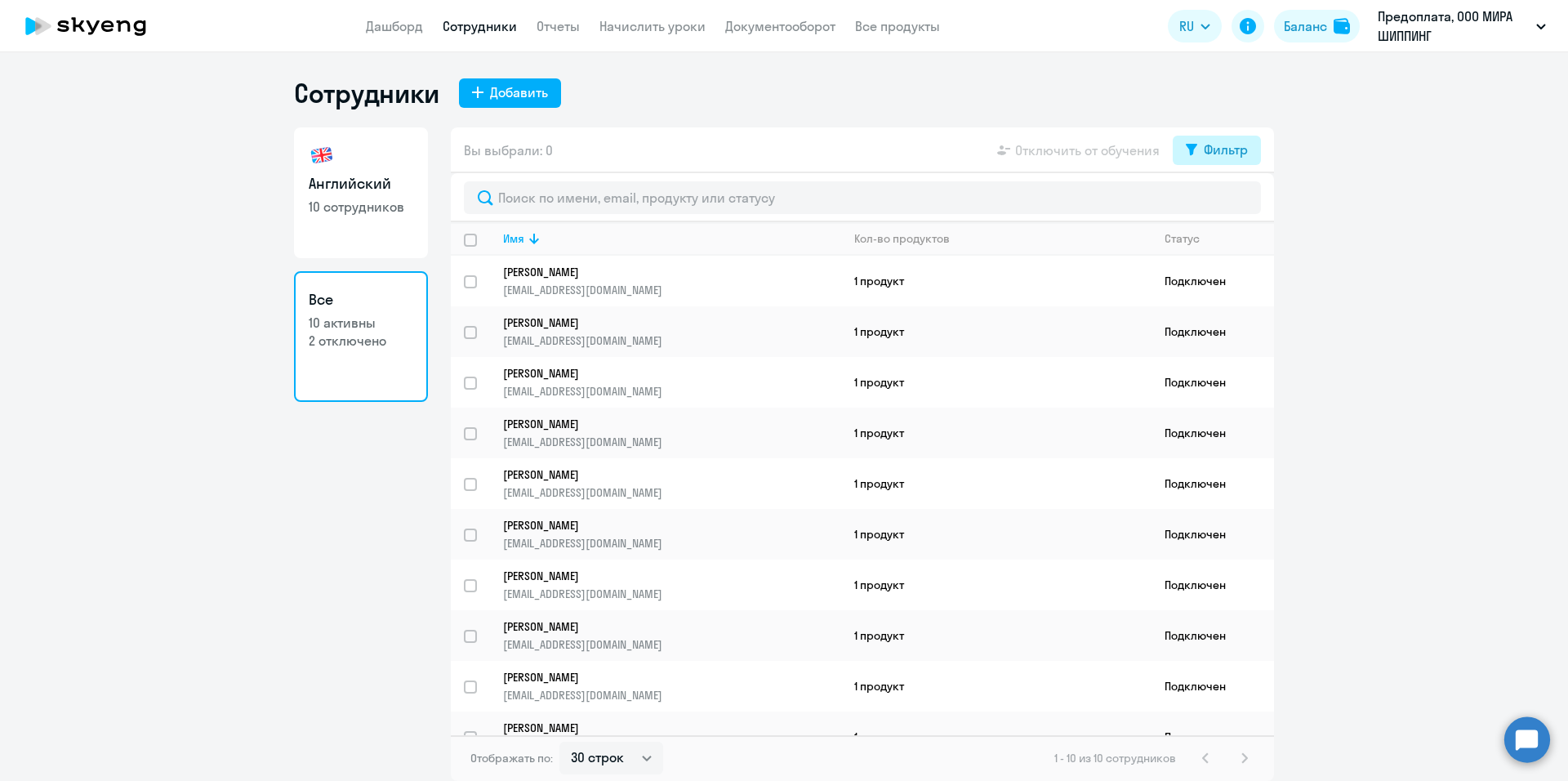
click at [1217, 155] on div "Фильтр" at bounding box center [1226, 149] width 44 height 19
click at [1230, 197] on span at bounding box center [1234, 203] width 28 height 17
click at [1220, 202] on input "checkbox" at bounding box center [1219, 202] width 1 height 1
checkbox input "true"
click at [1487, 388] on ng-component "Сотрудники Добавить Английский 10 сотрудников Все 10 активны 2 отключено Вы выб…" at bounding box center [784, 428] width 1568 height 703
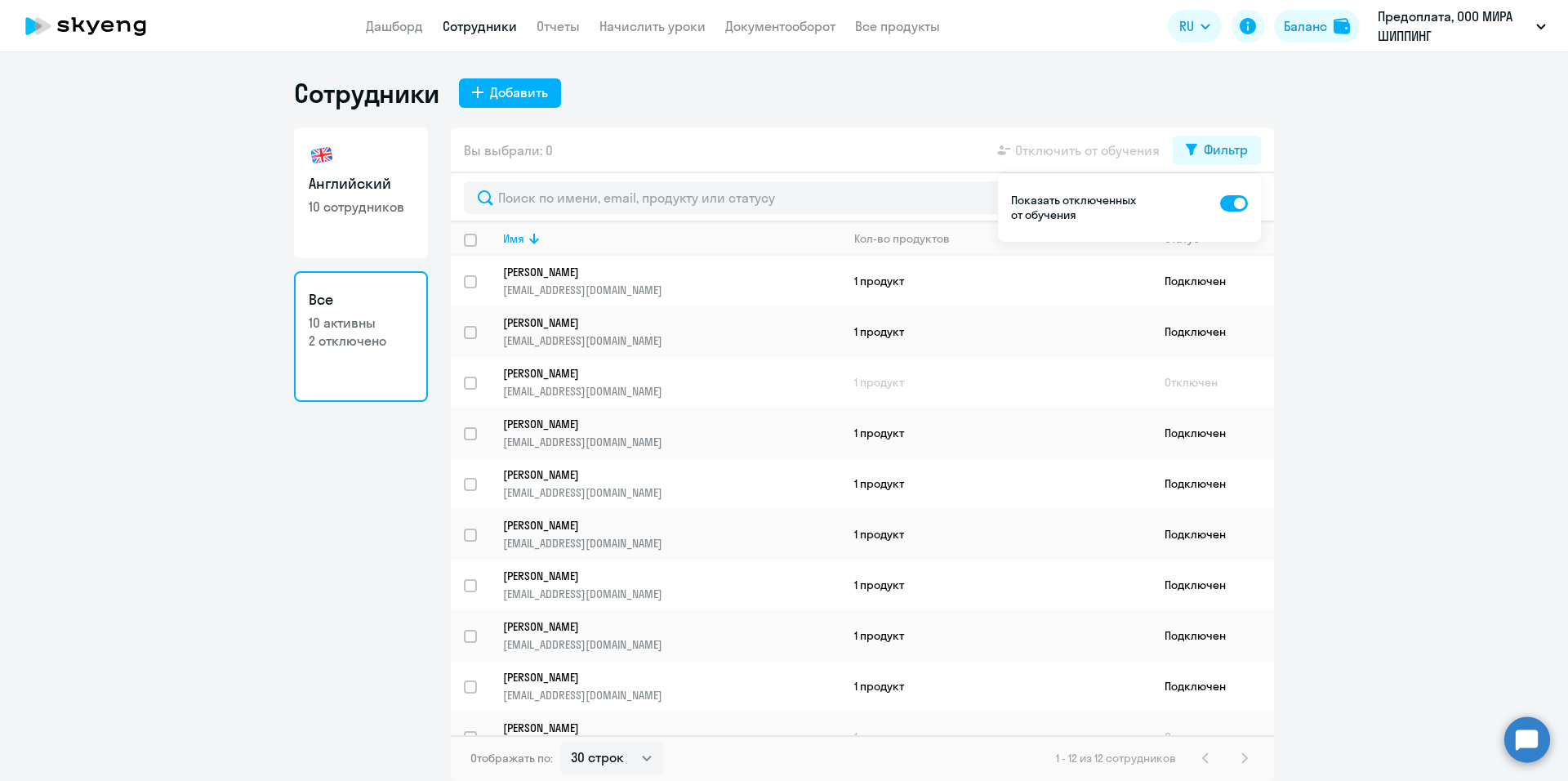
drag, startPoint x: 1410, startPoint y: 318, endPoint x: 1313, endPoint y: 258, distance: 114.1
click at [1410, 318] on ng-component "Сотрудники Добавить Английский 10 сотрудников Все 10 активны 2 отключено Вы выб…" at bounding box center [784, 428] width 1568 height 703
drag, startPoint x: 1084, startPoint y: 210, endPoint x: 1042, endPoint y: 203, distance: 42.6
click at [1080, 210] on p "Показать отключенных от обучения" at bounding box center [1076, 208] width 129 height 30
click at [1219, 148] on div "Фильтр" at bounding box center [1226, 149] width 44 height 19
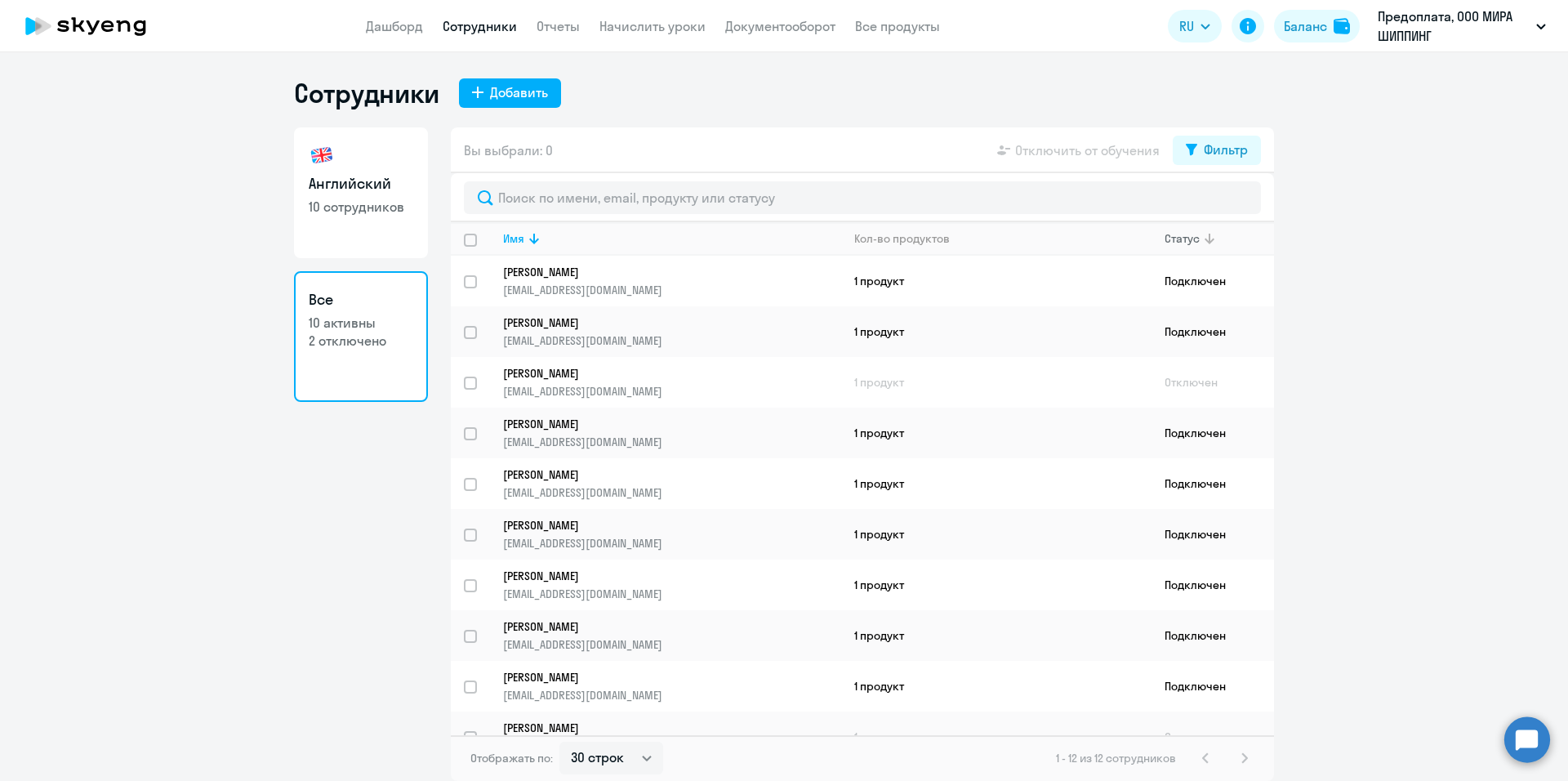
click at [1194, 238] on div "Статус" at bounding box center [1182, 238] width 35 height 15
